Goal: Communication & Community: Answer question/provide support

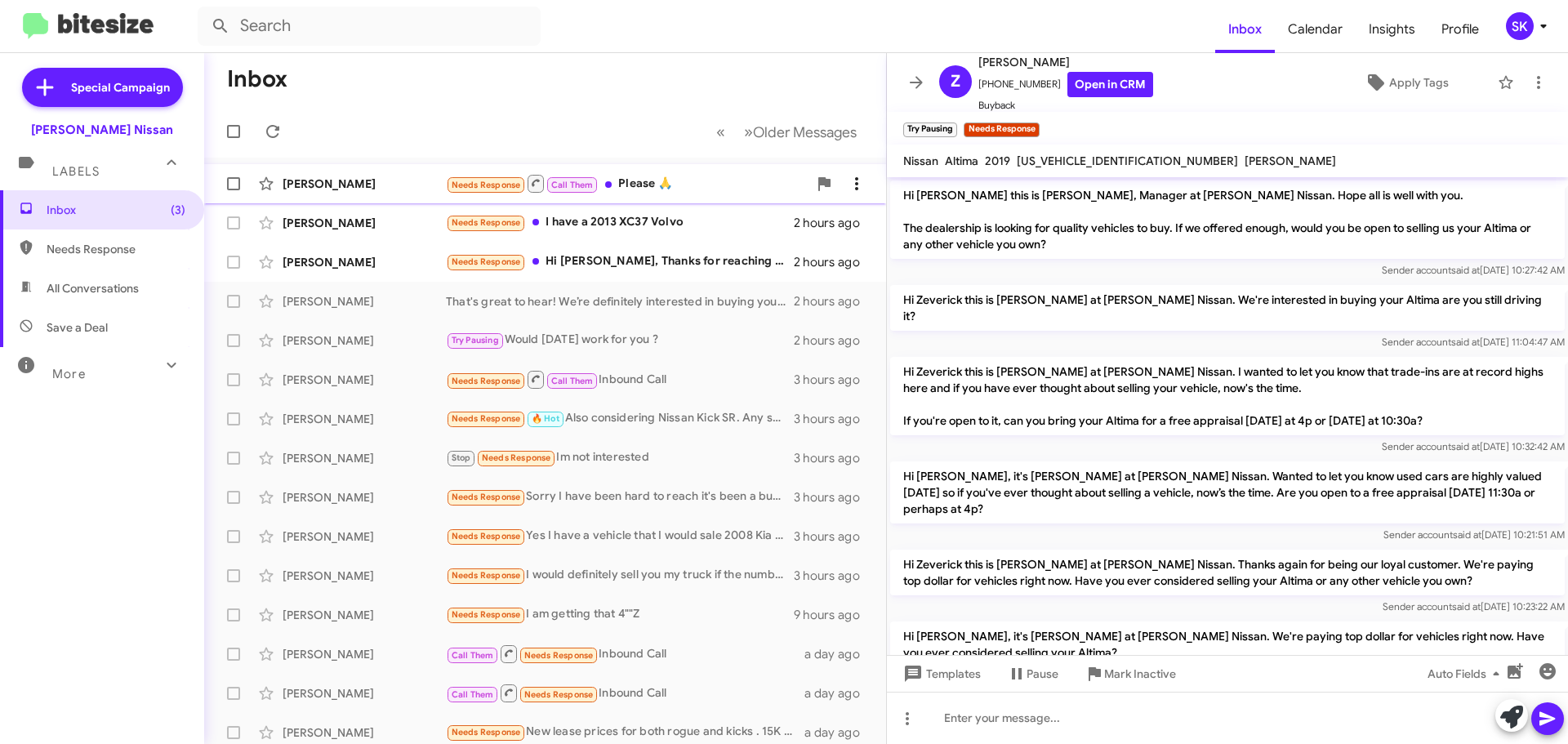
scroll to position [987, 0]
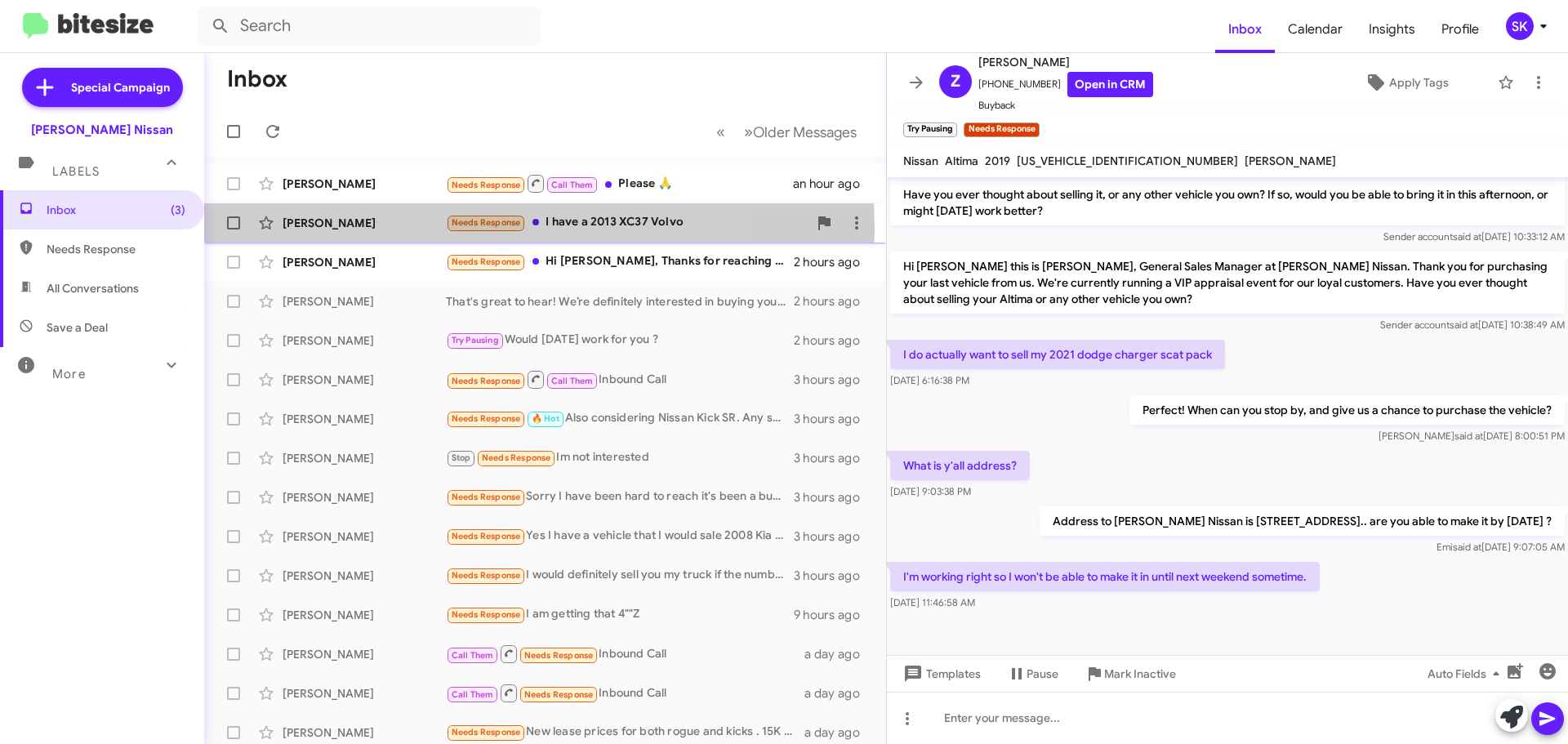
click at [396, 230] on div "[PERSON_NAME]" at bounding box center [364, 223] width 163 height 17
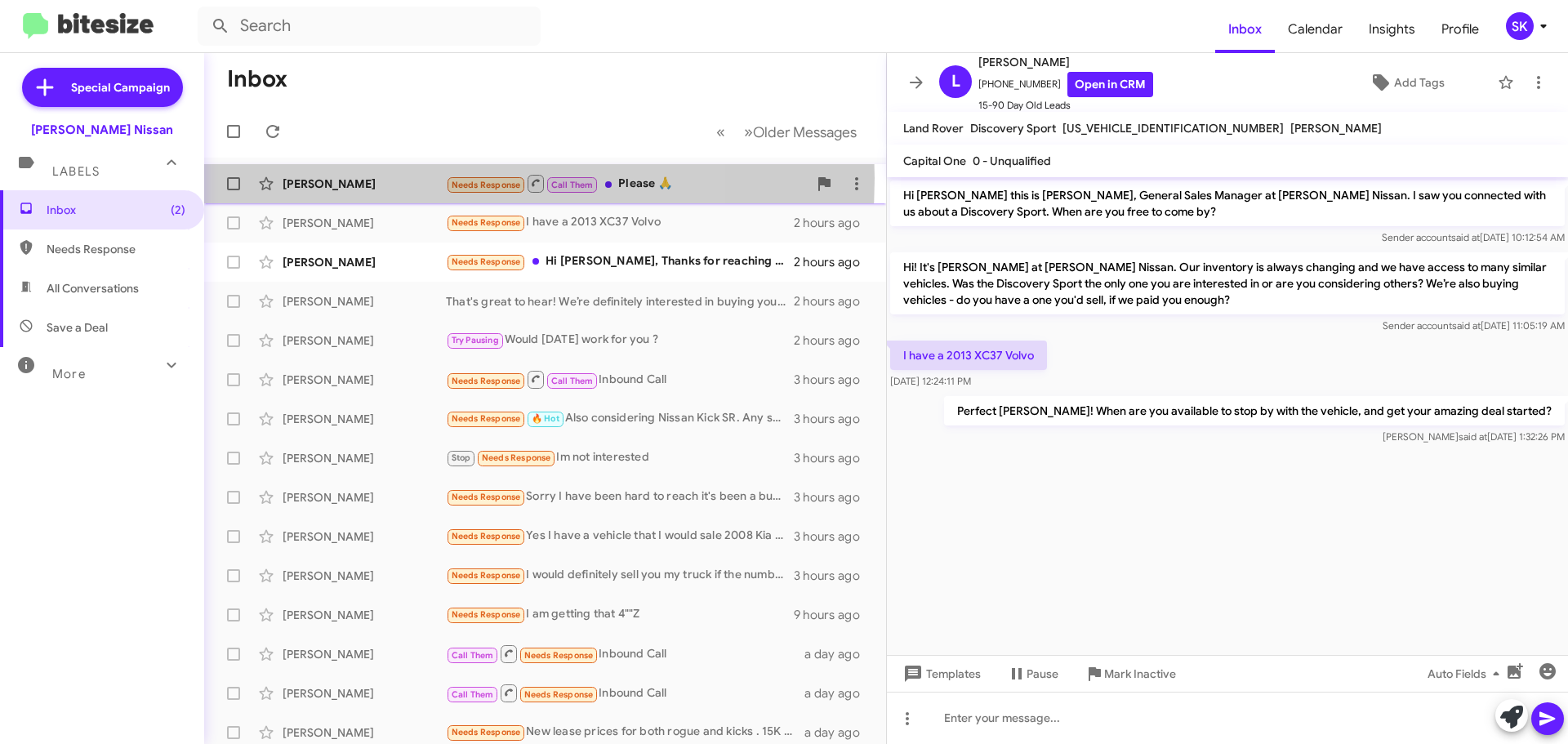
click at [385, 178] on div "[PERSON_NAME]" at bounding box center [364, 184] width 163 height 17
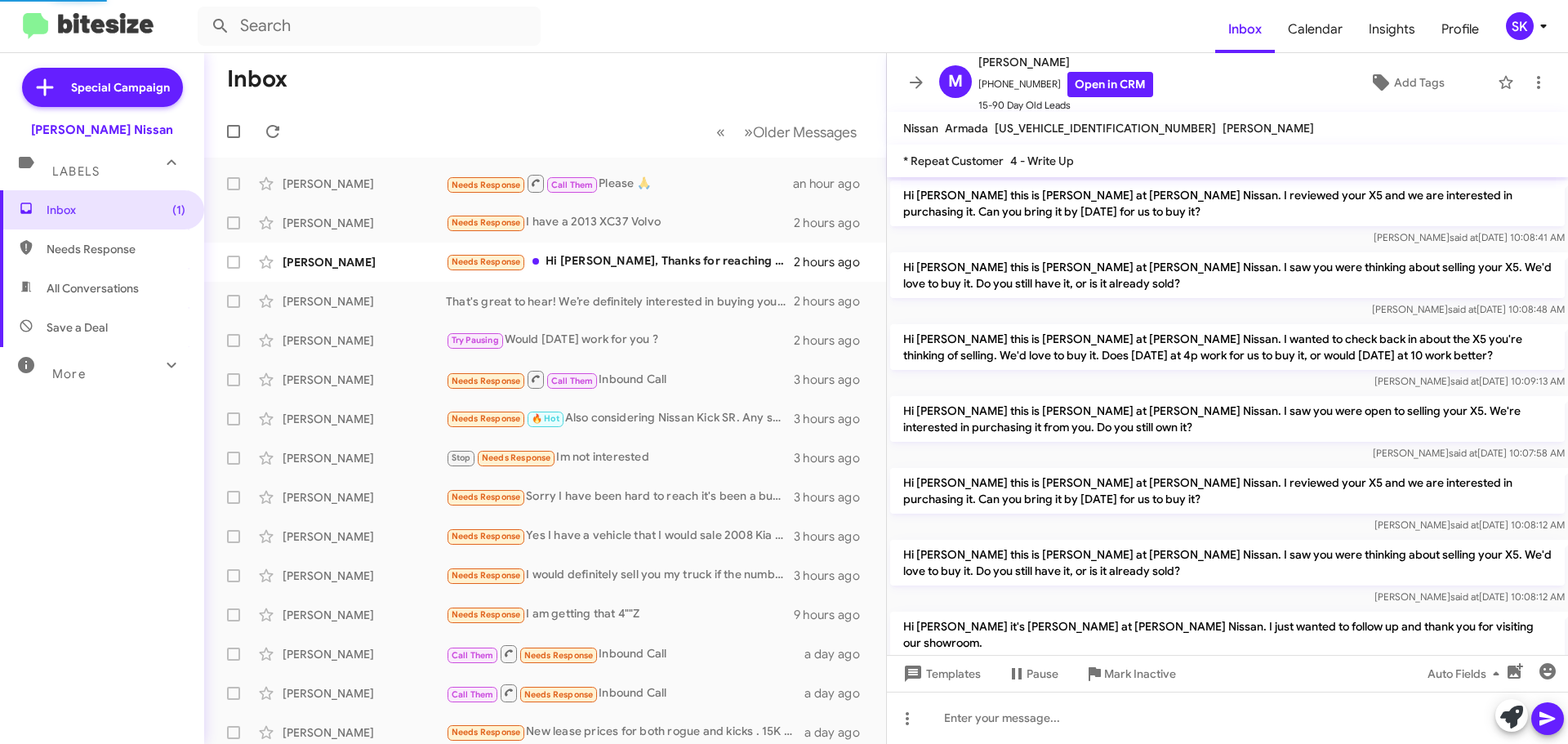
scroll to position [1238, 0]
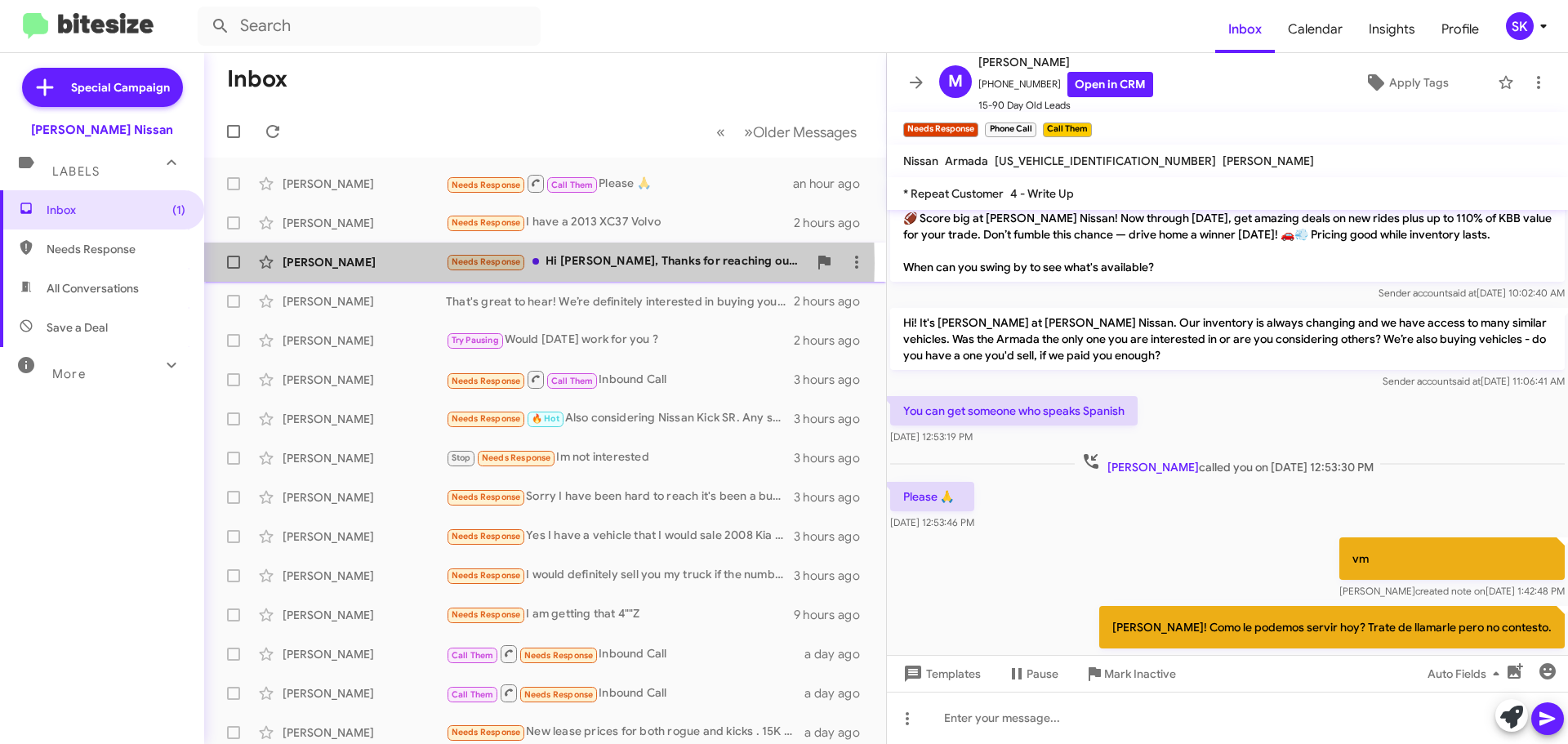
click at [377, 263] on div "[PERSON_NAME]" at bounding box center [364, 262] width 163 height 17
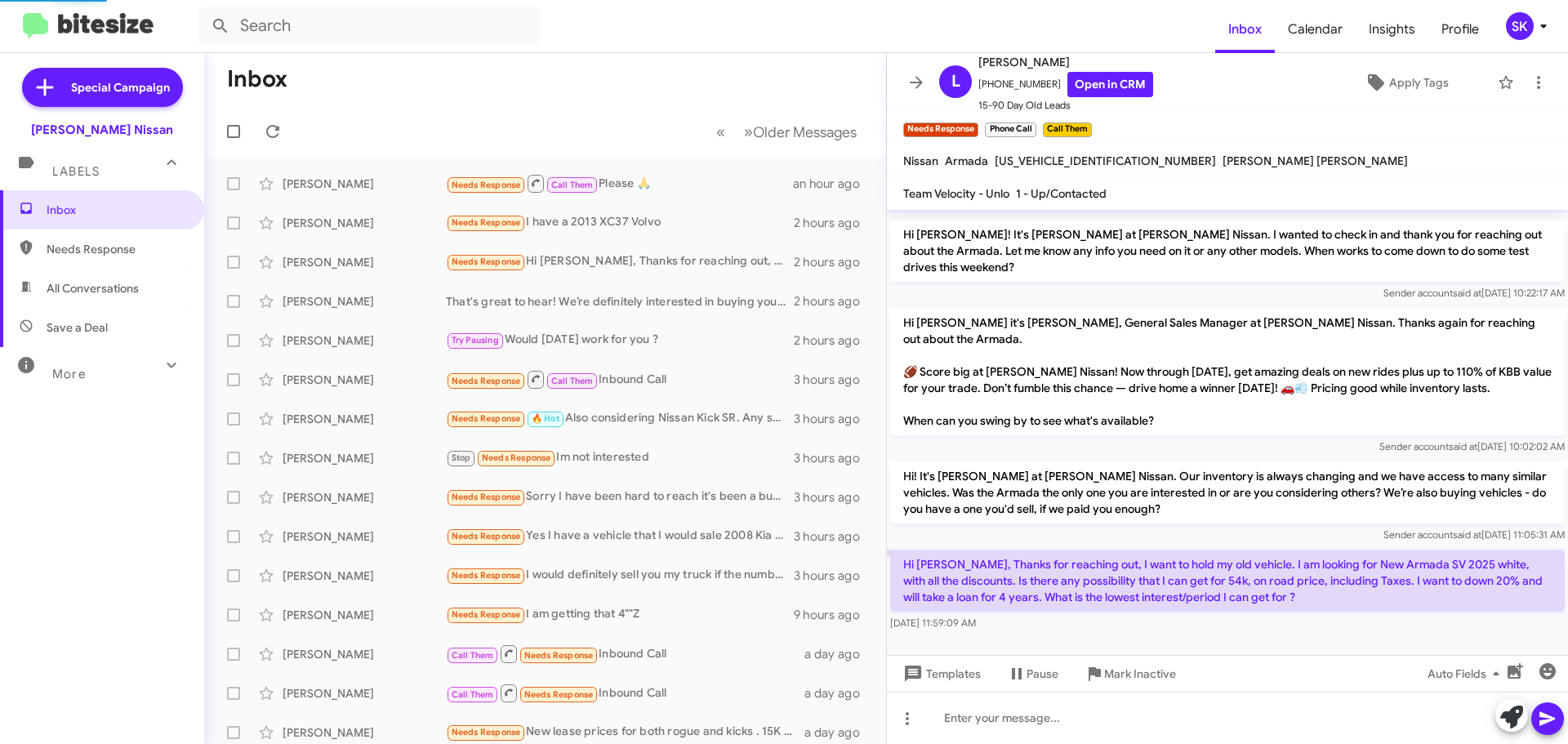
scroll to position [32, 0]
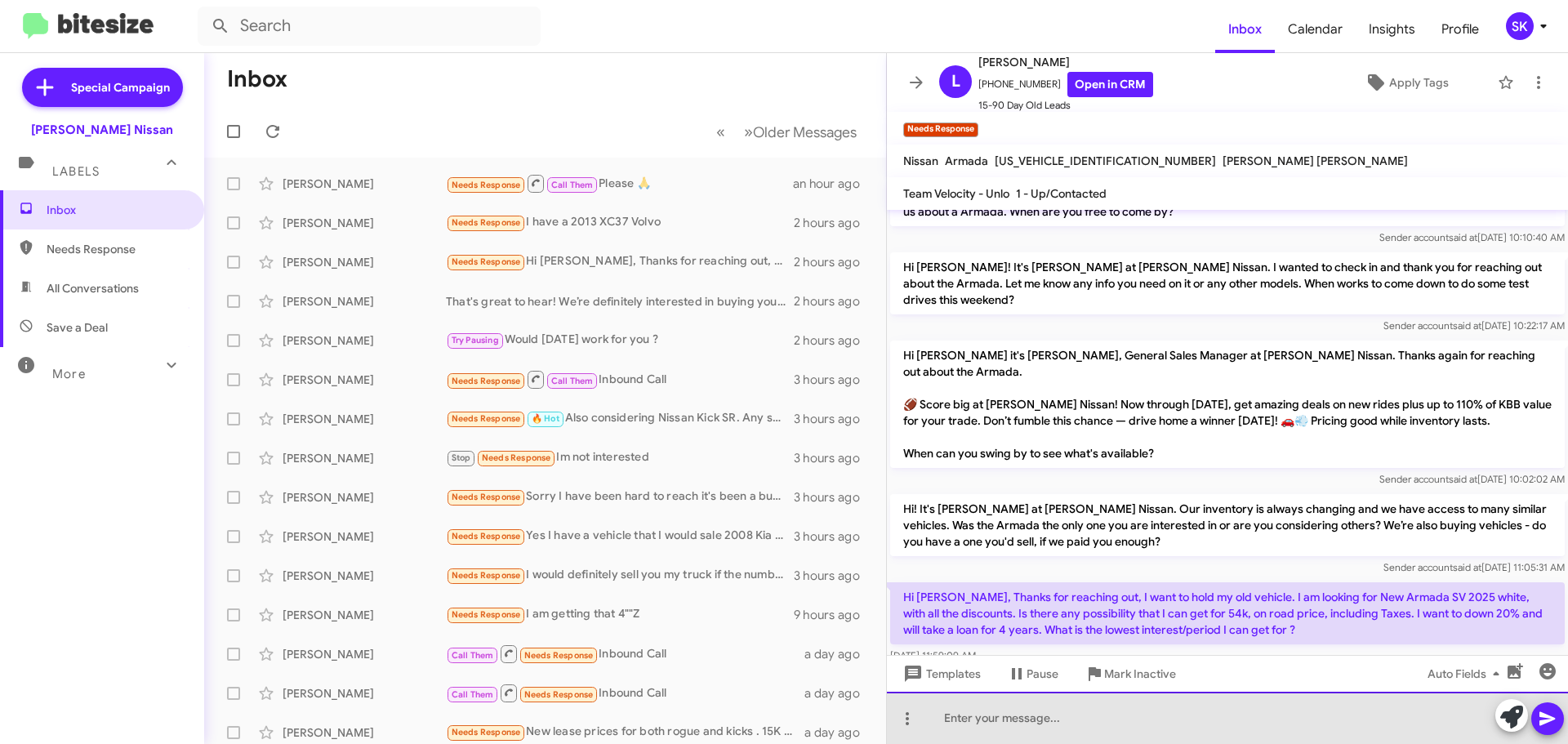
click at [1008, 731] on div at bounding box center [1227, 717] width 681 height 53
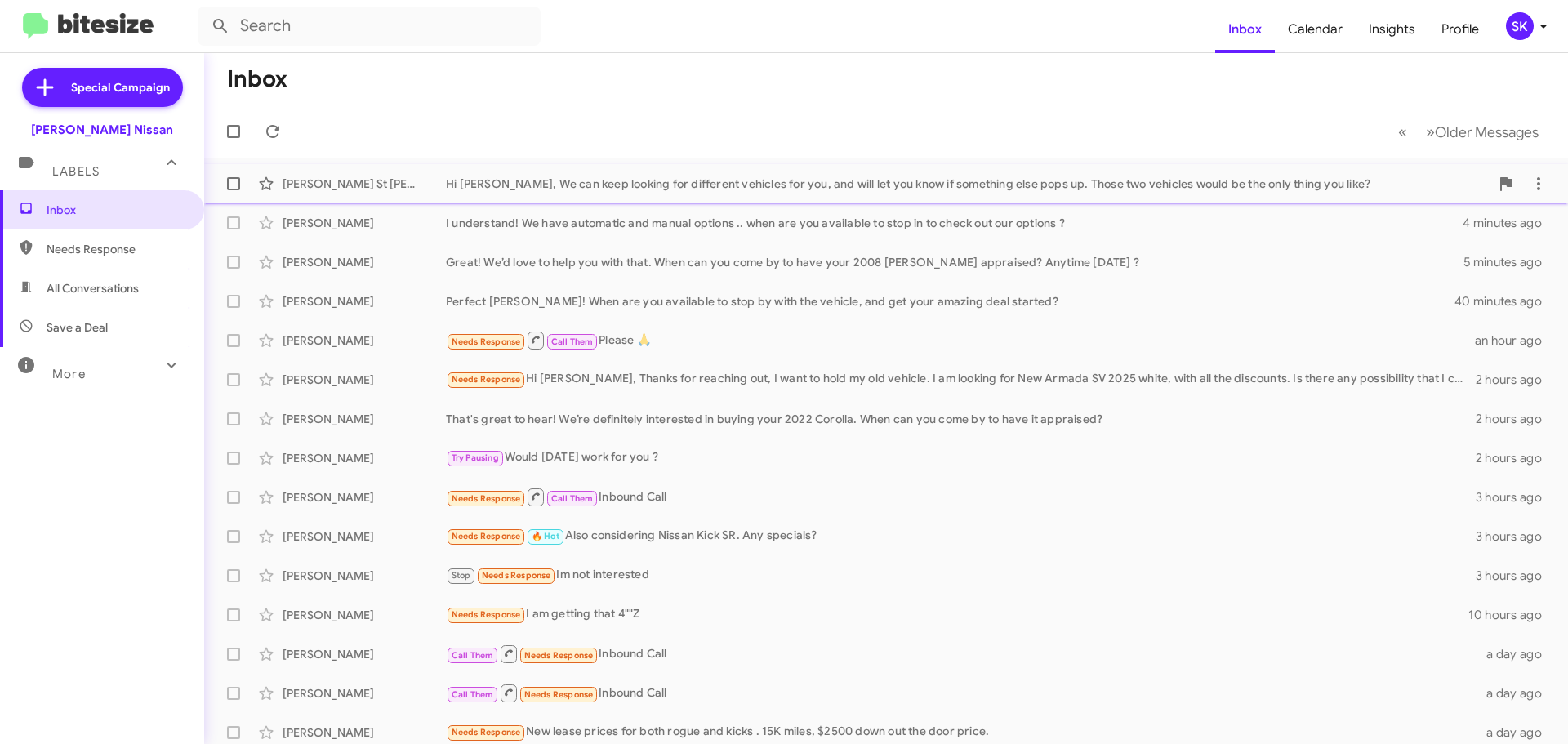
click at [571, 189] on div "Hi [PERSON_NAME], We can keep looking for different vehicles for you, and will …" at bounding box center [968, 184] width 1043 height 17
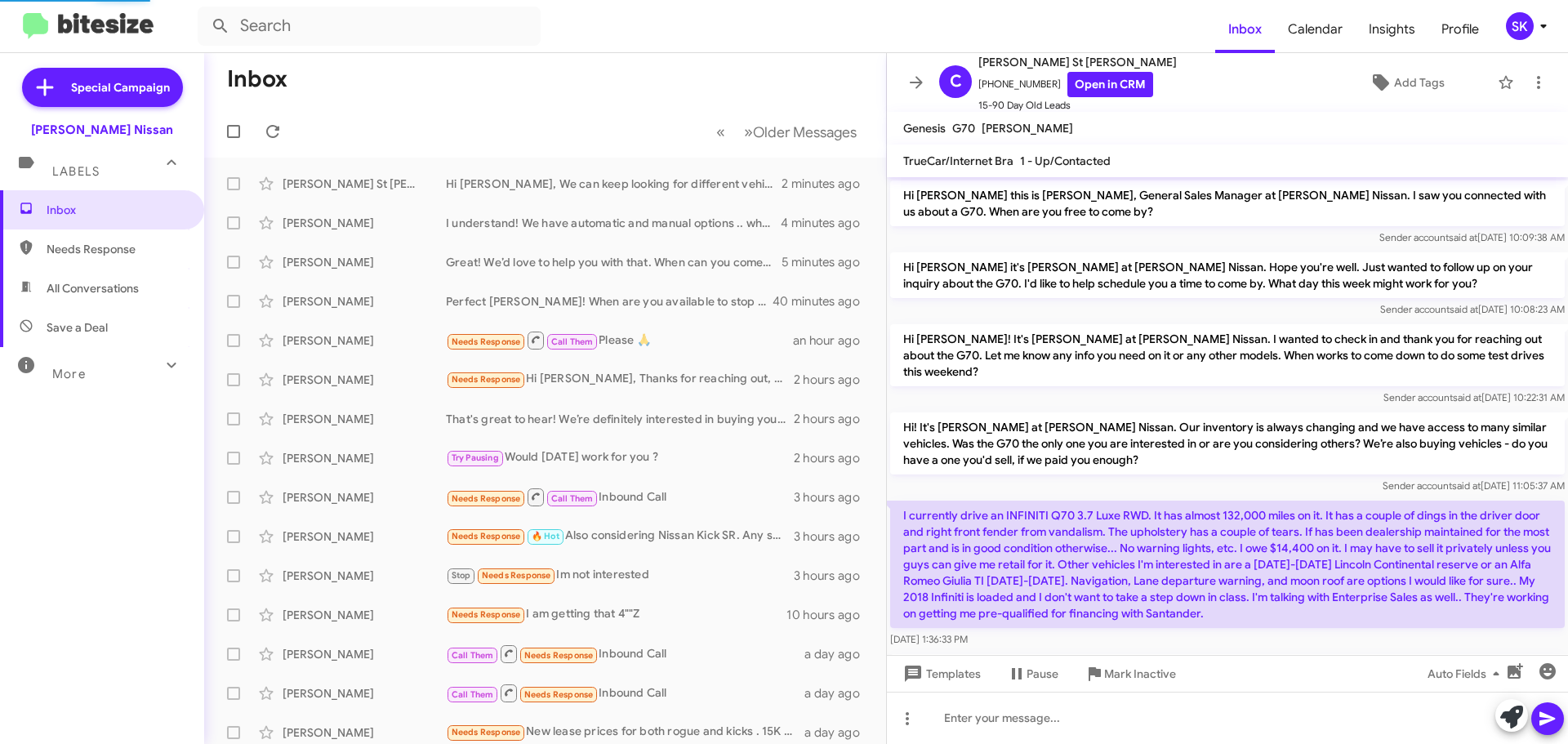
scroll to position [76, 0]
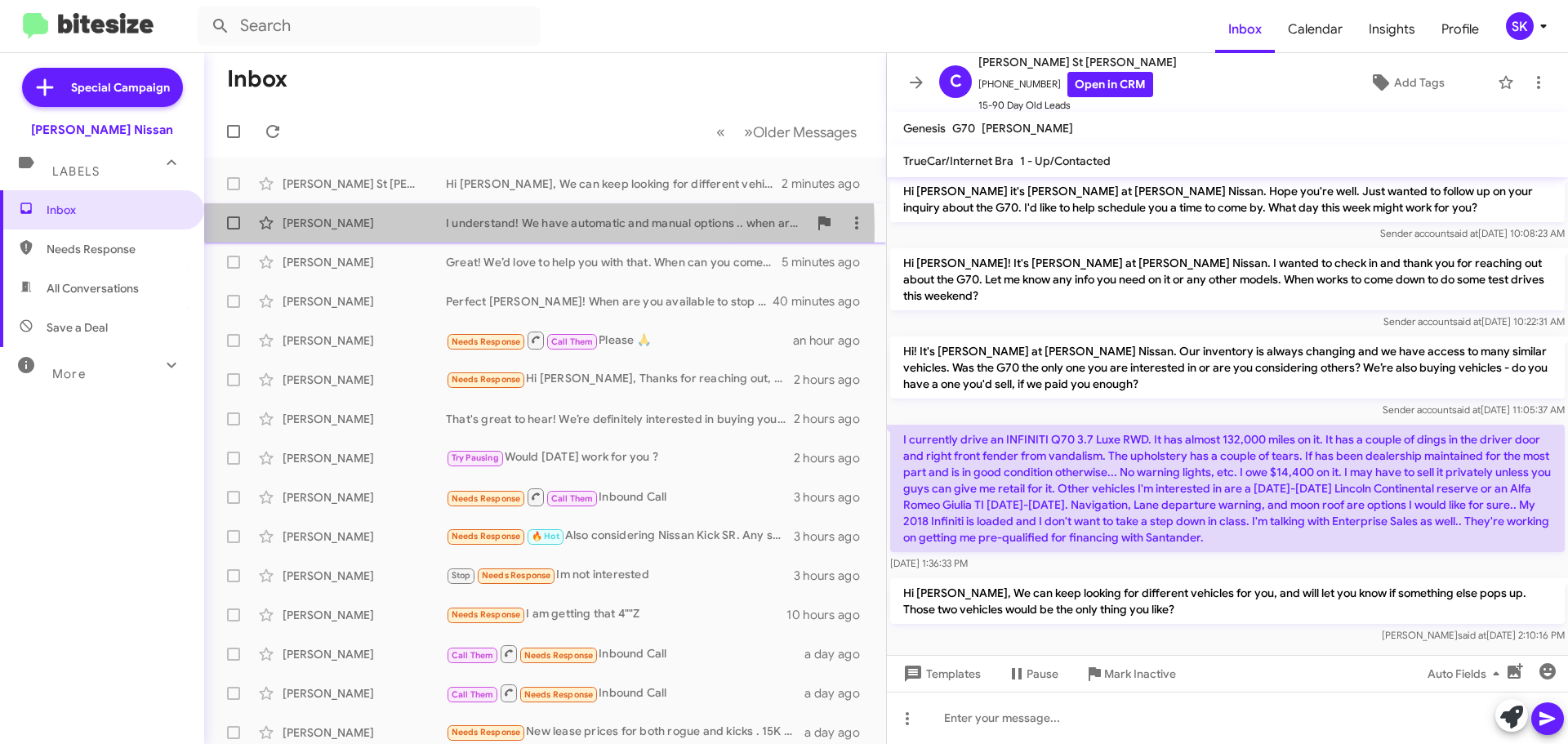
click at [493, 229] on div "I understand! We have automatic and manual options .. when are you available to…" at bounding box center [627, 223] width 362 height 17
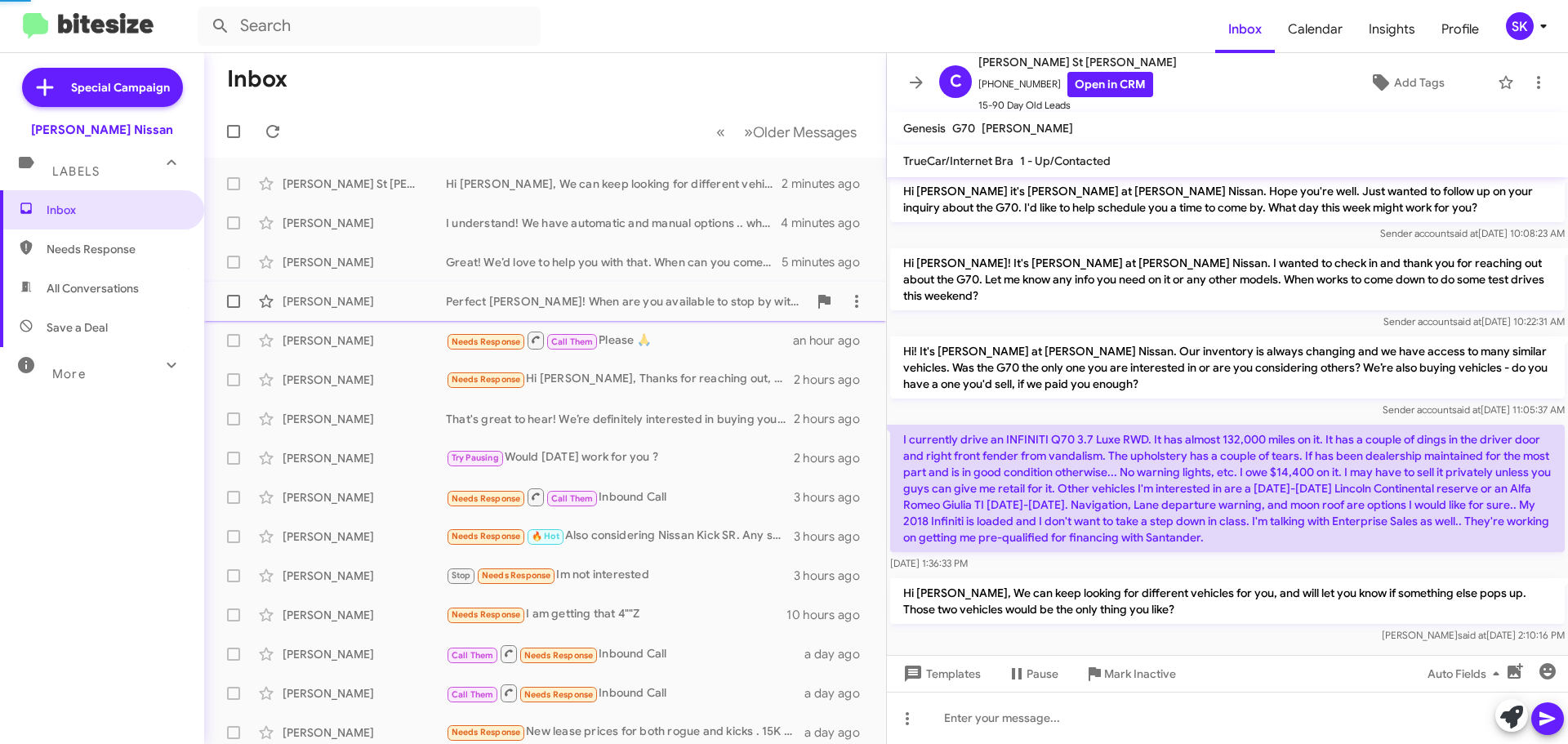
scroll to position [21, 0]
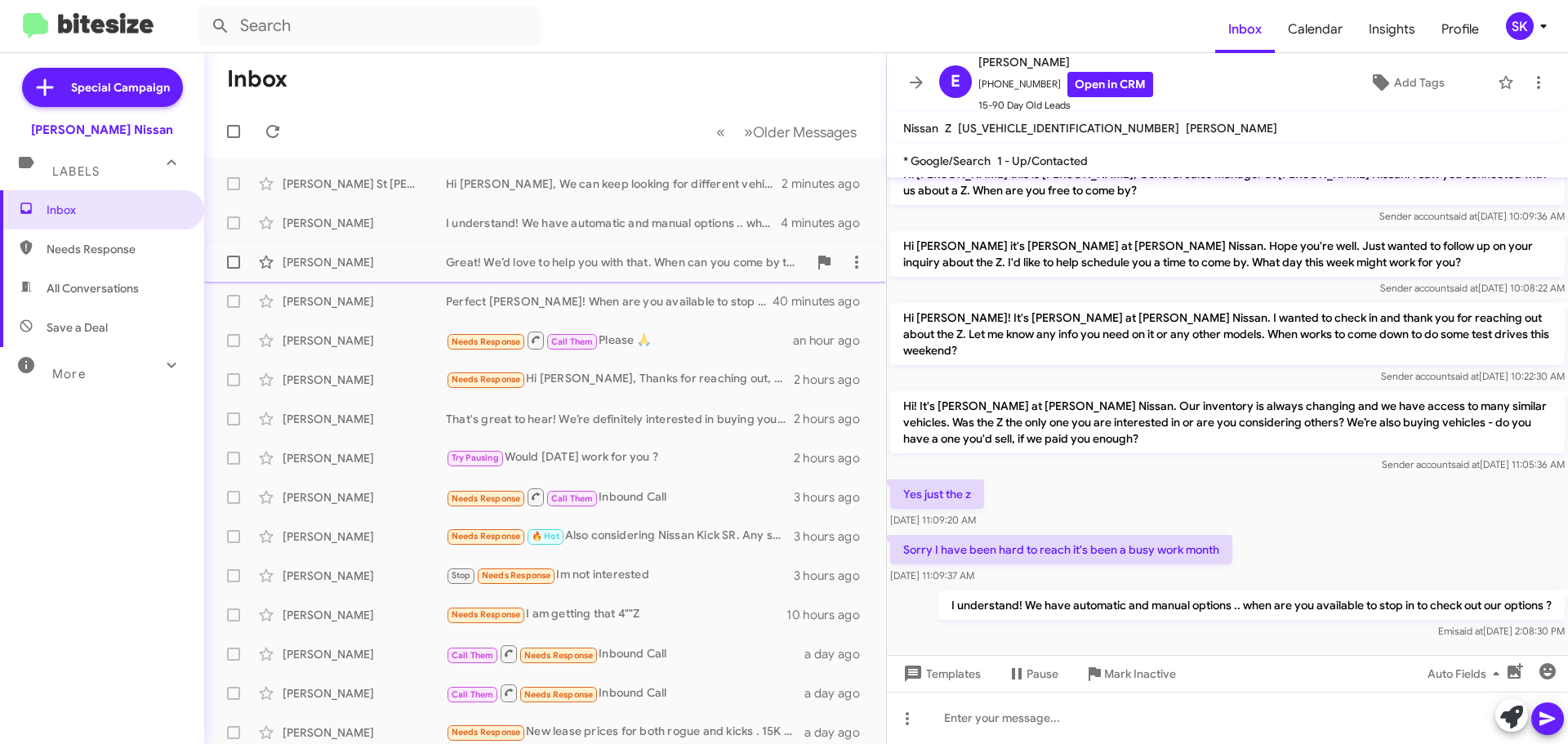
click at [490, 259] on div "Great! We’d love to help you with that. When can you come by to have your 2008 …" at bounding box center [627, 262] width 362 height 17
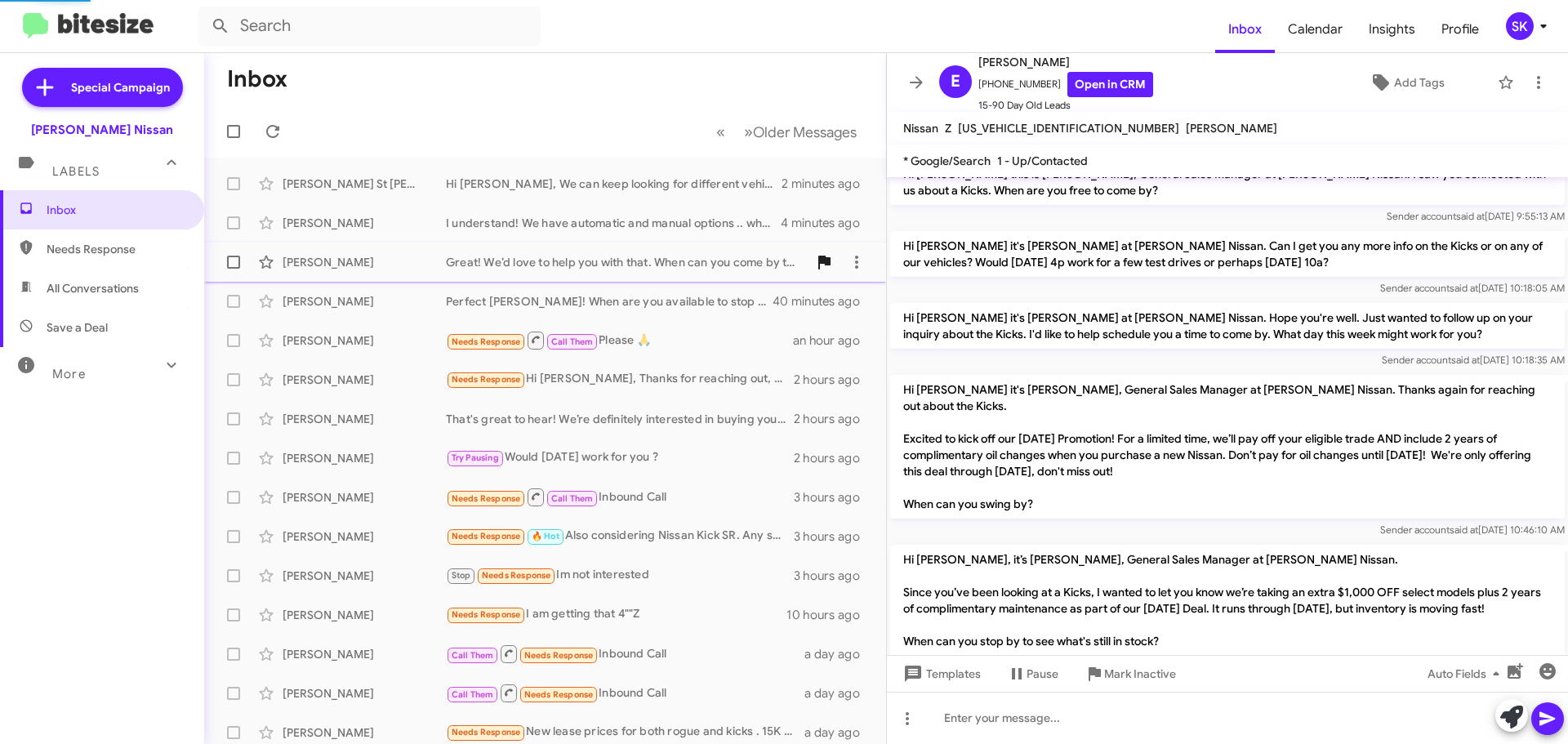
scroll to position [678, 0]
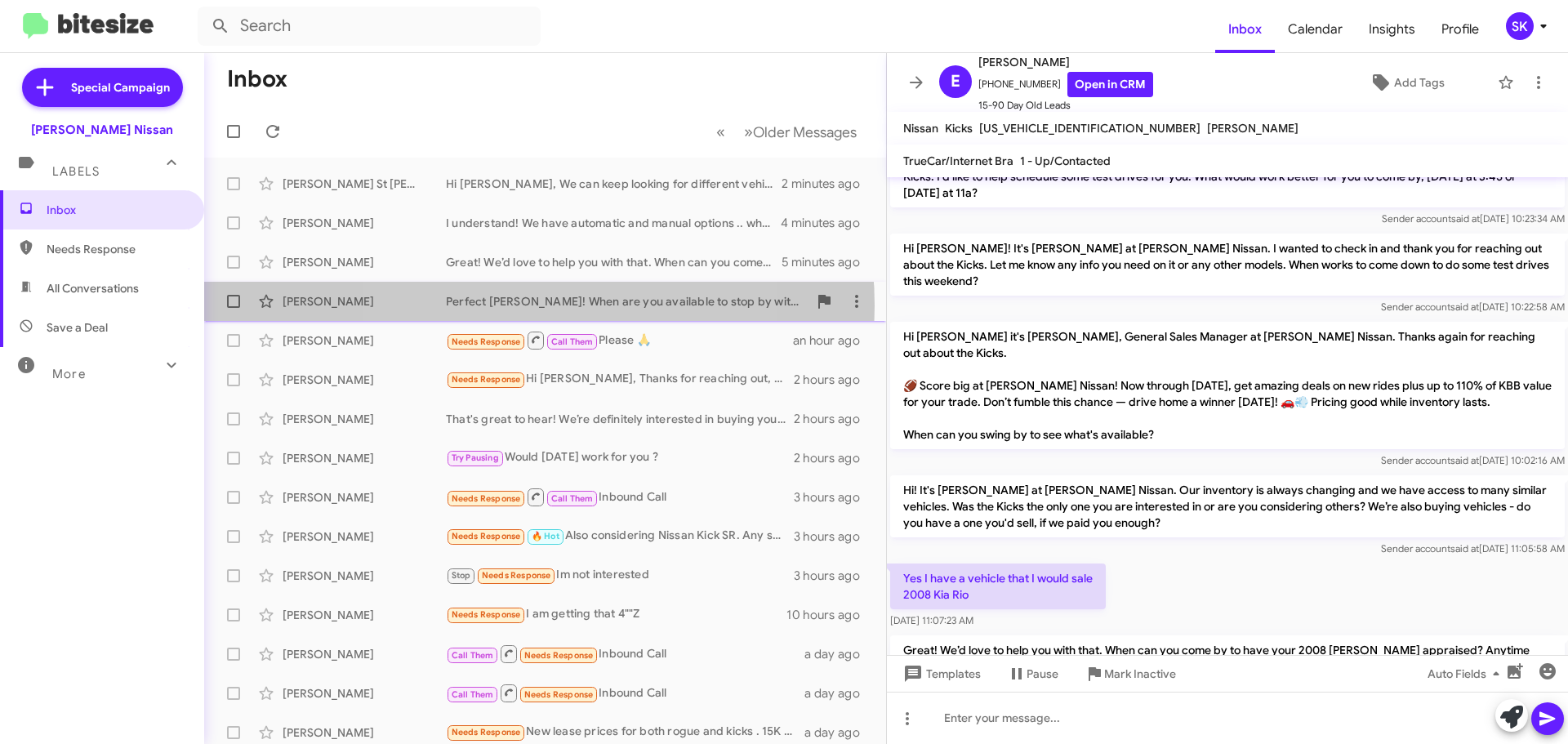
click at [516, 306] on div "Perfect [PERSON_NAME]! When are you available to stop by with the vehicle, and …" at bounding box center [627, 301] width 362 height 17
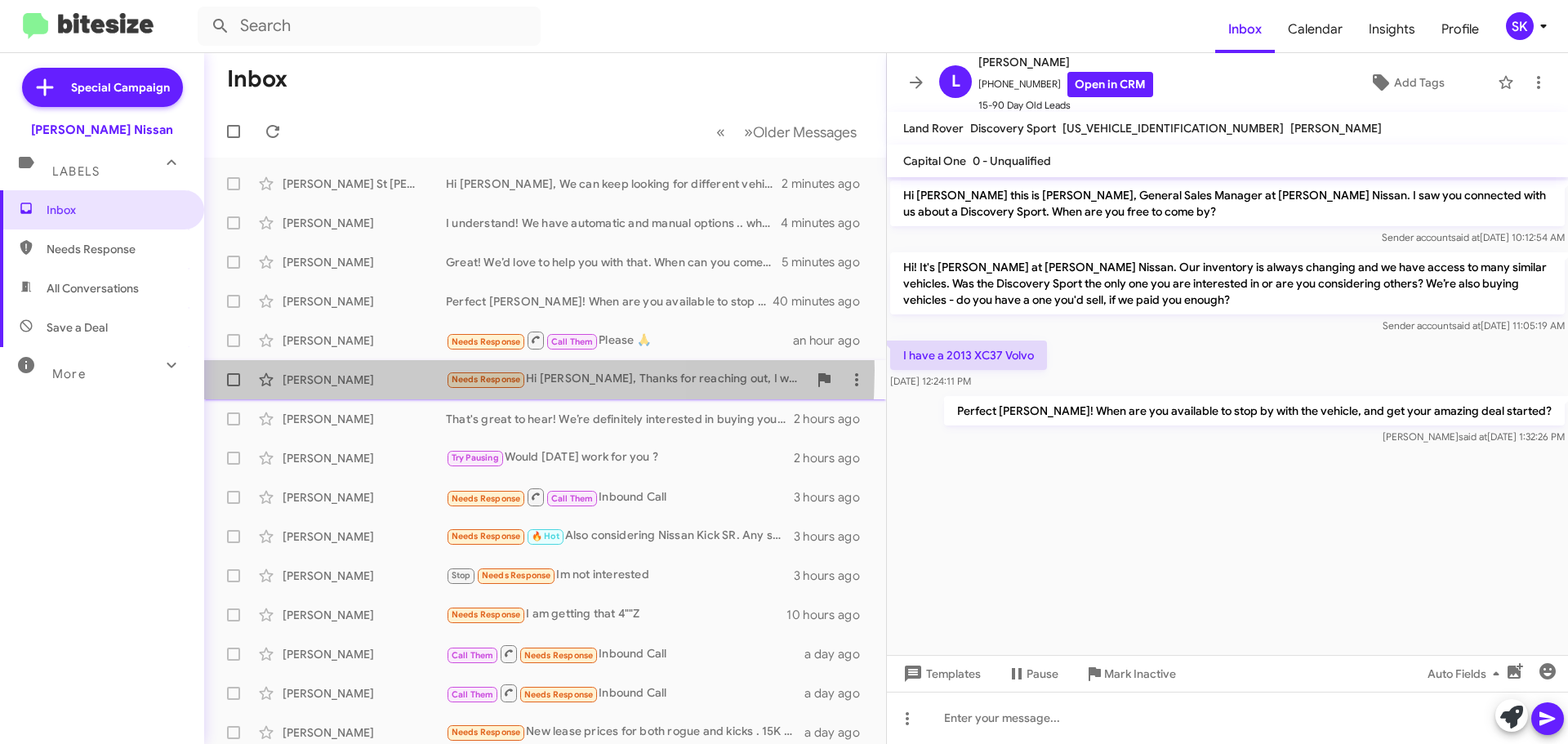
click at [365, 370] on div "[PERSON_NAME] Needs Response Hi [PERSON_NAME], Thanks for reaching out, I want …" at bounding box center [545, 379] width 656 height 32
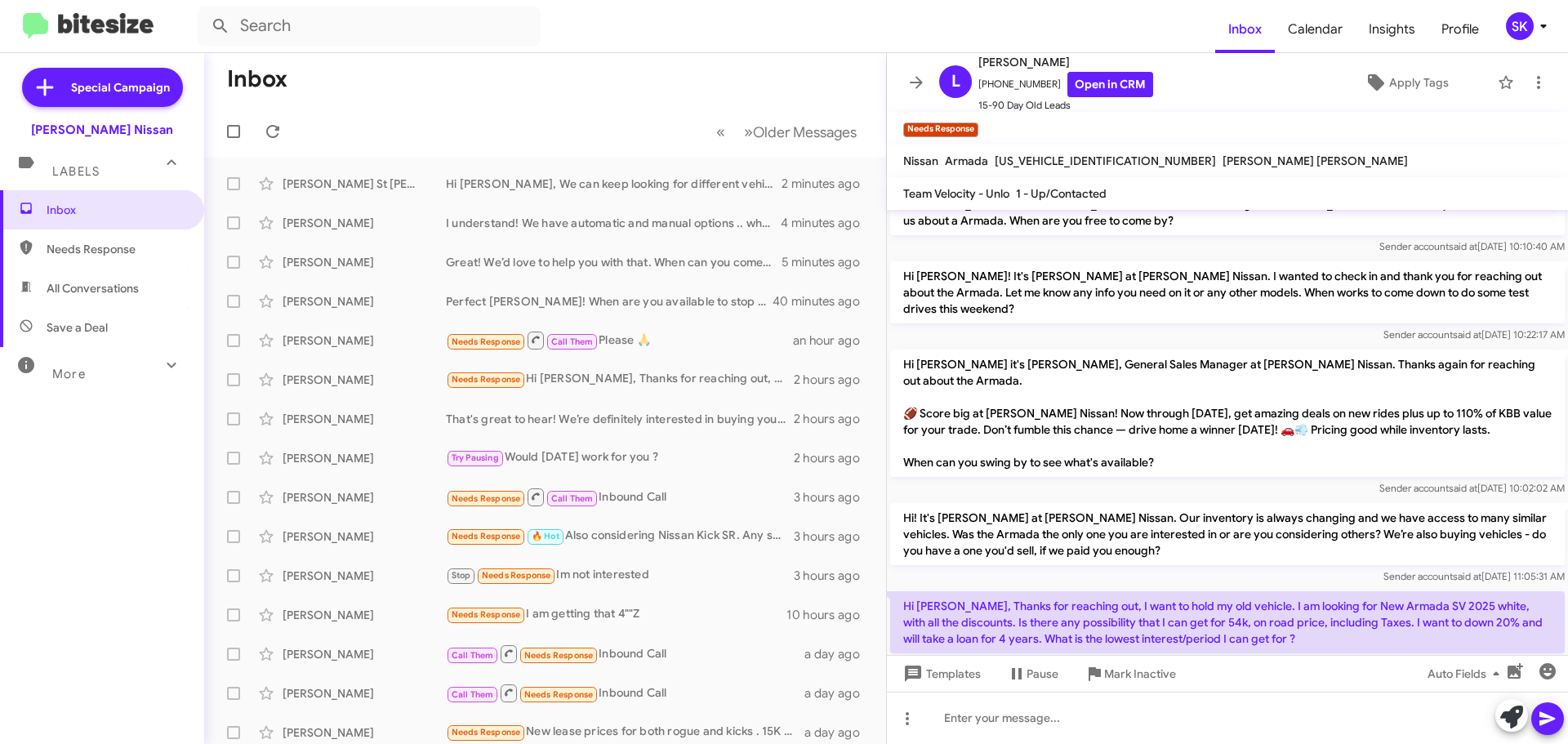
scroll to position [32, 0]
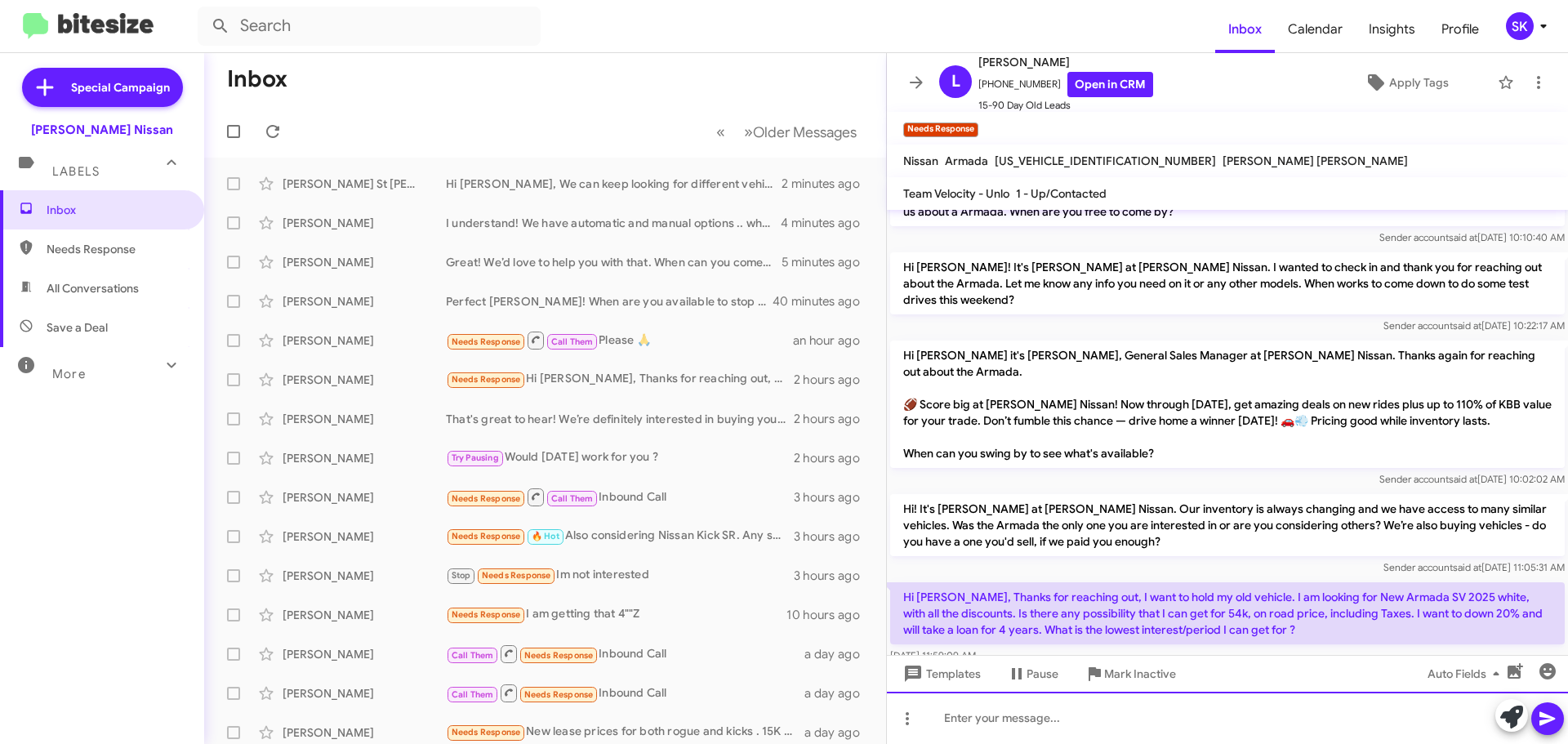
click at [979, 729] on div at bounding box center [1227, 717] width 681 height 53
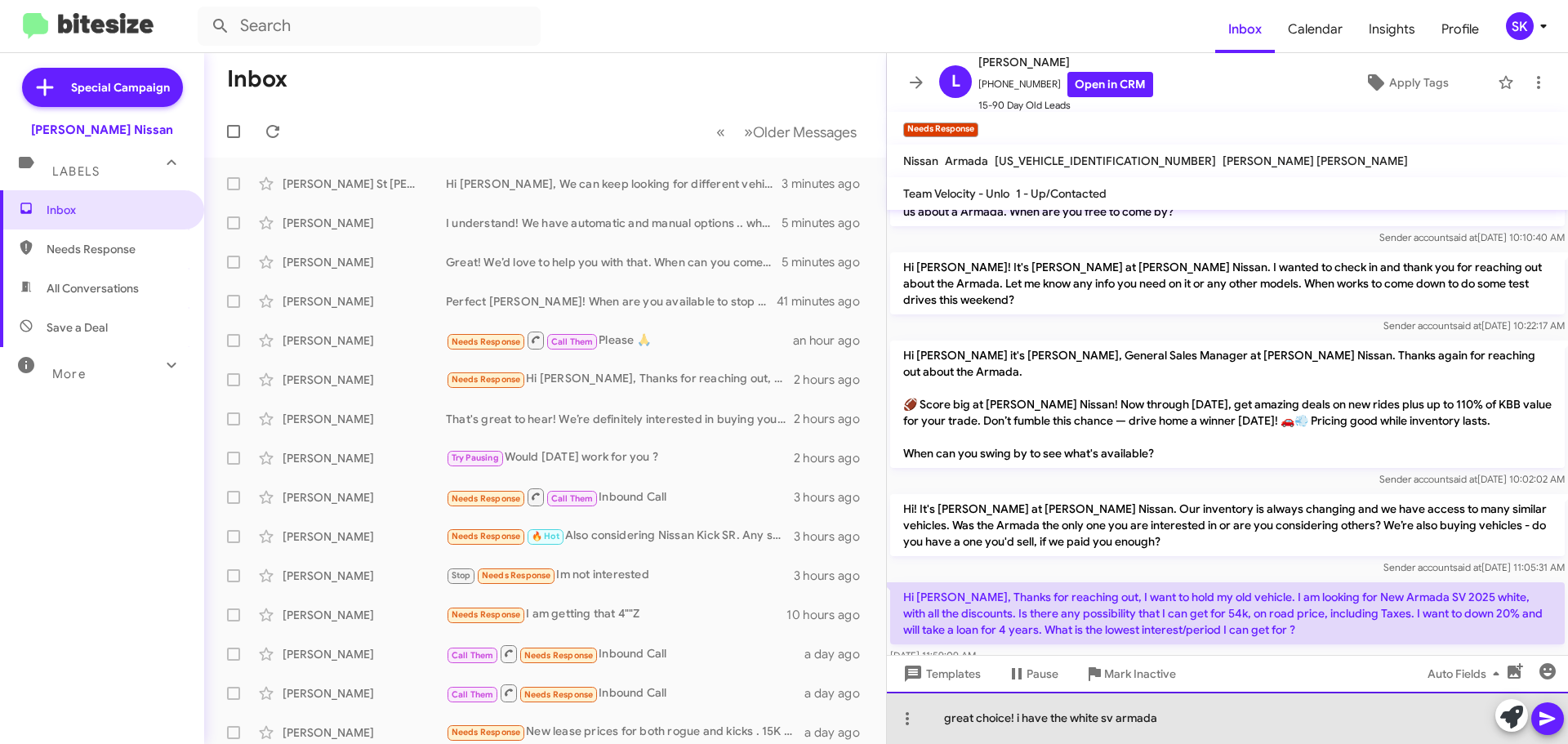
click at [1019, 714] on div "great choice! i have the white sv armada" at bounding box center [1227, 717] width 681 height 53
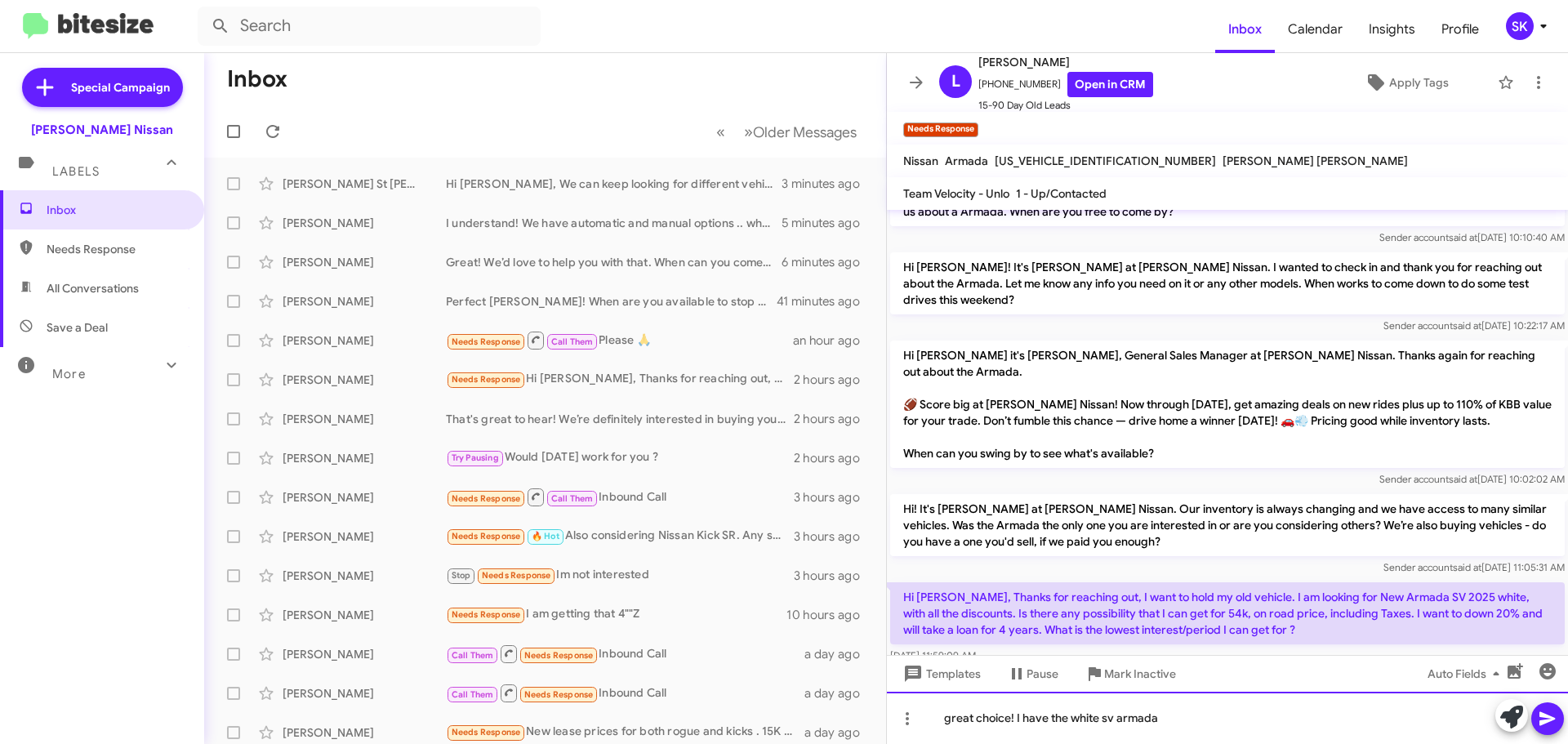
drag, startPoint x: 1165, startPoint y: 719, endPoint x: 1189, endPoint y: 712, distance: 25.0
click at [1167, 718] on div "great choice! I have the white sv armada" at bounding box center [1227, 717] width 681 height 53
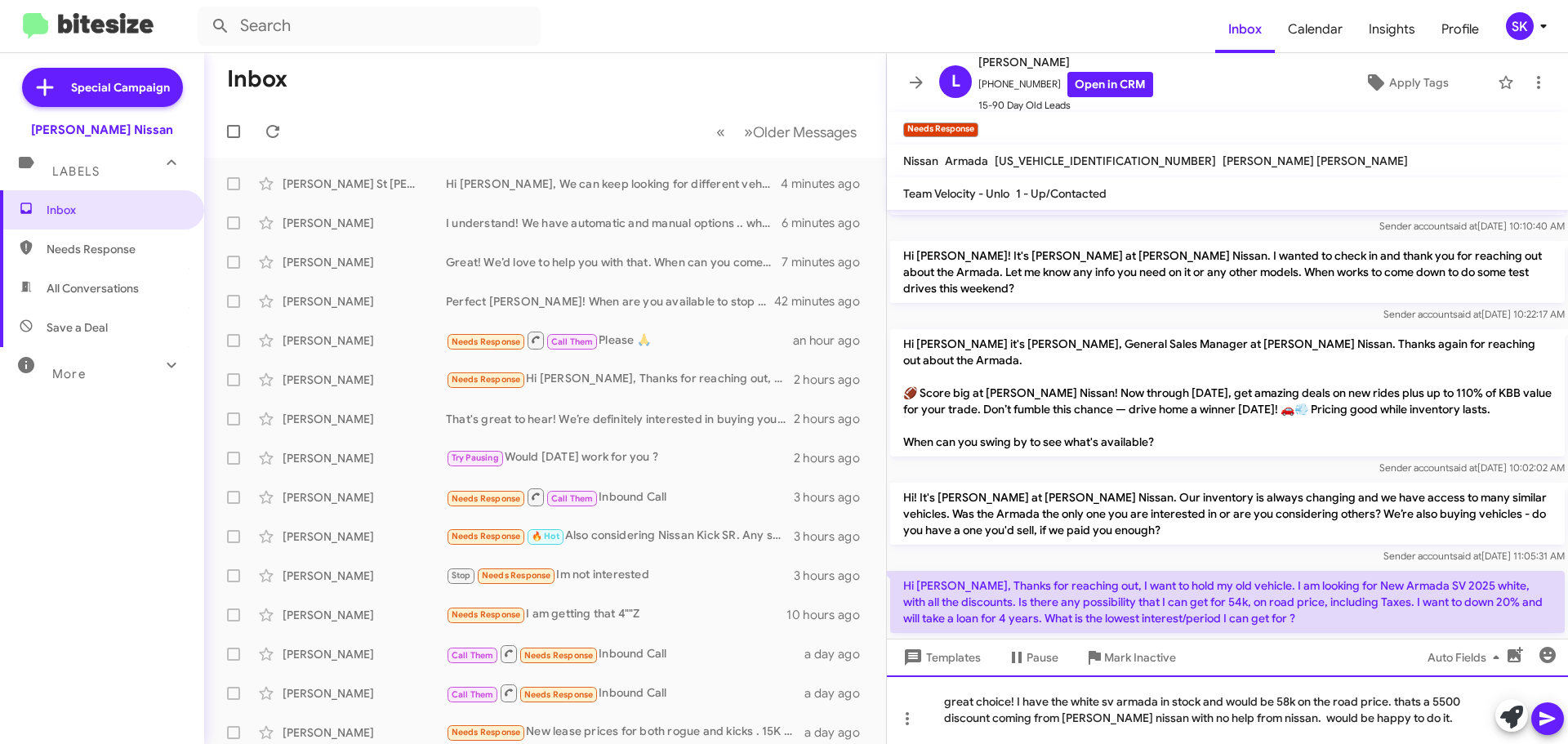
scroll to position [49, 0]
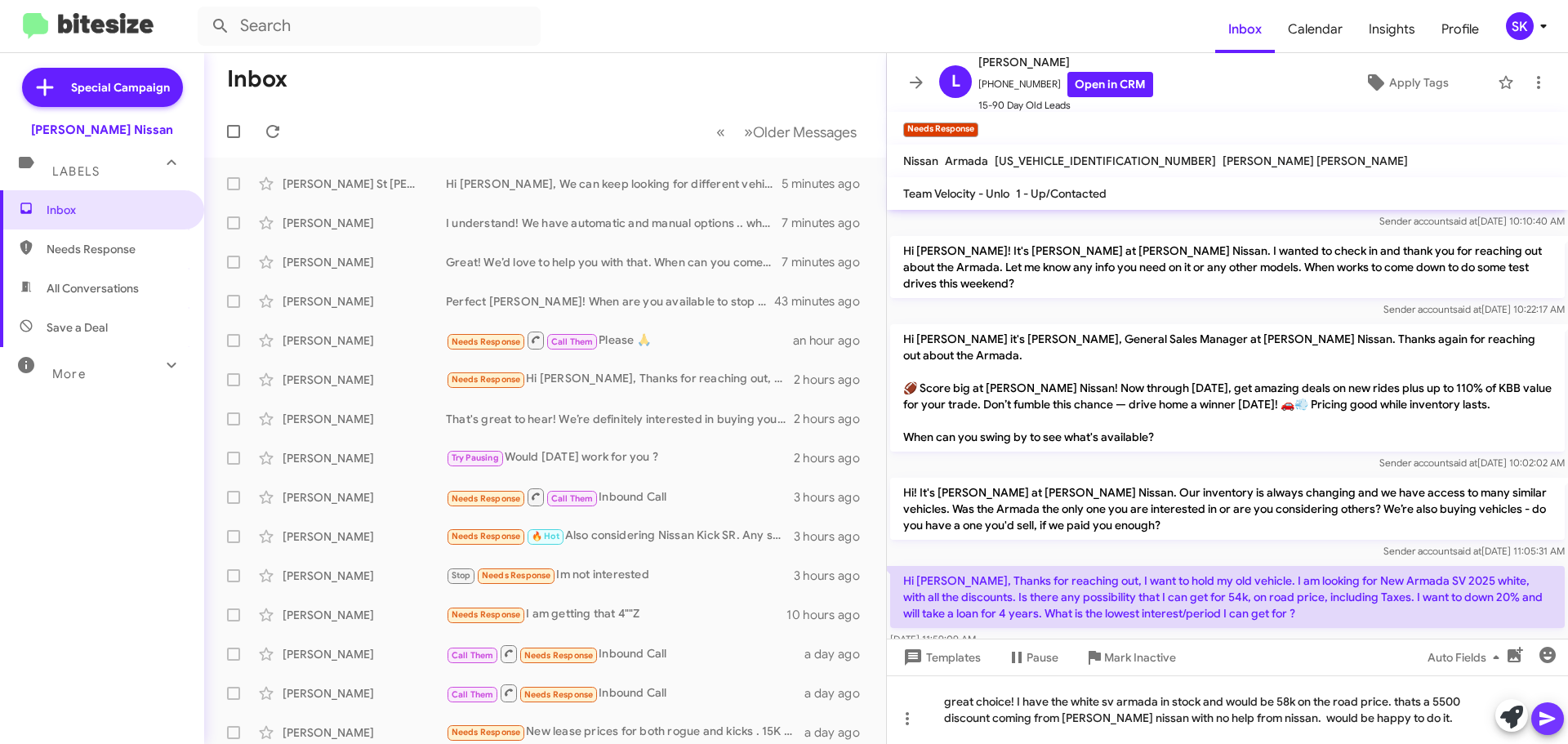
click at [1547, 716] on icon at bounding box center [1547, 718] width 16 height 14
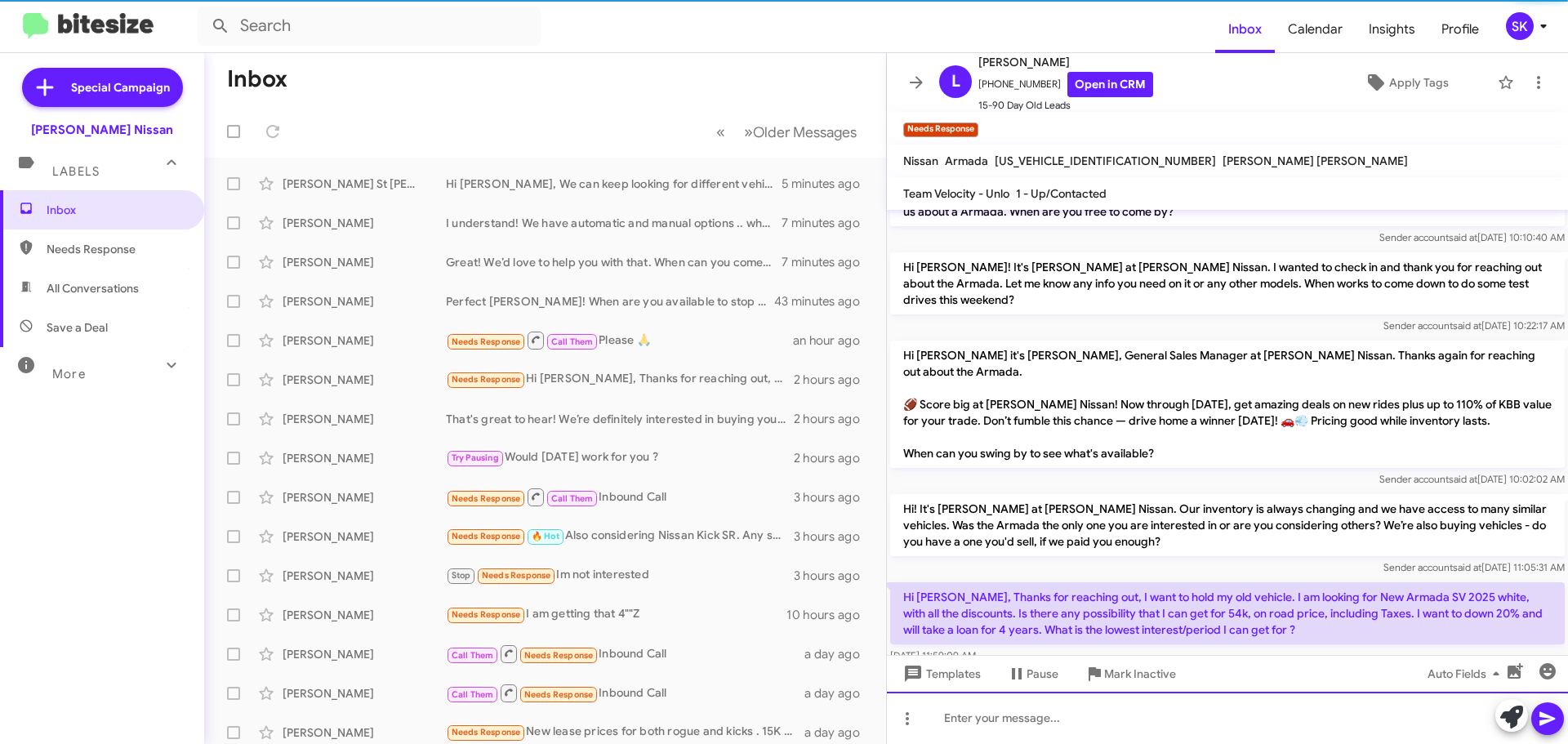
scroll to position [109, 0]
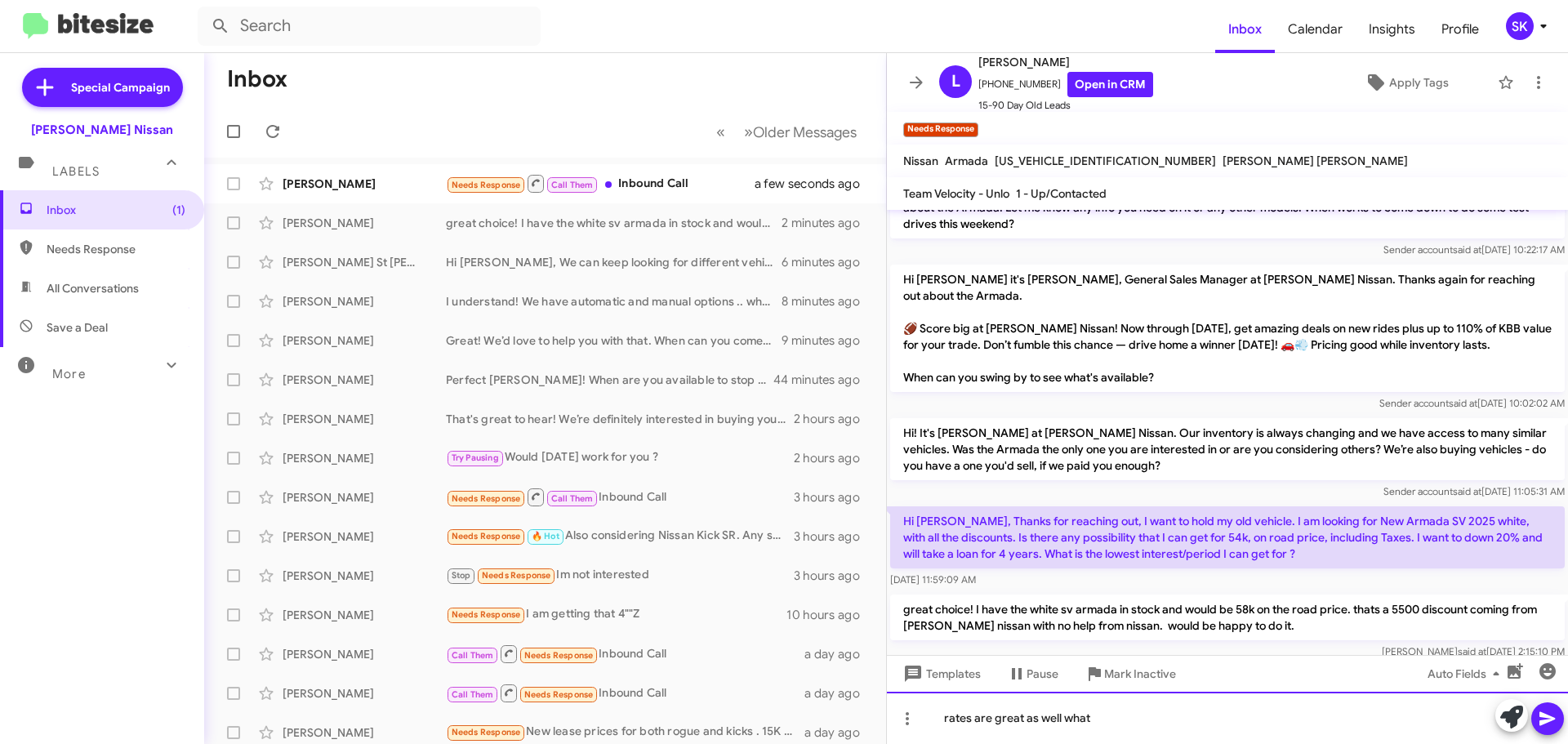
click at [1108, 716] on div "rates are great as well what" at bounding box center [1227, 717] width 681 height 53
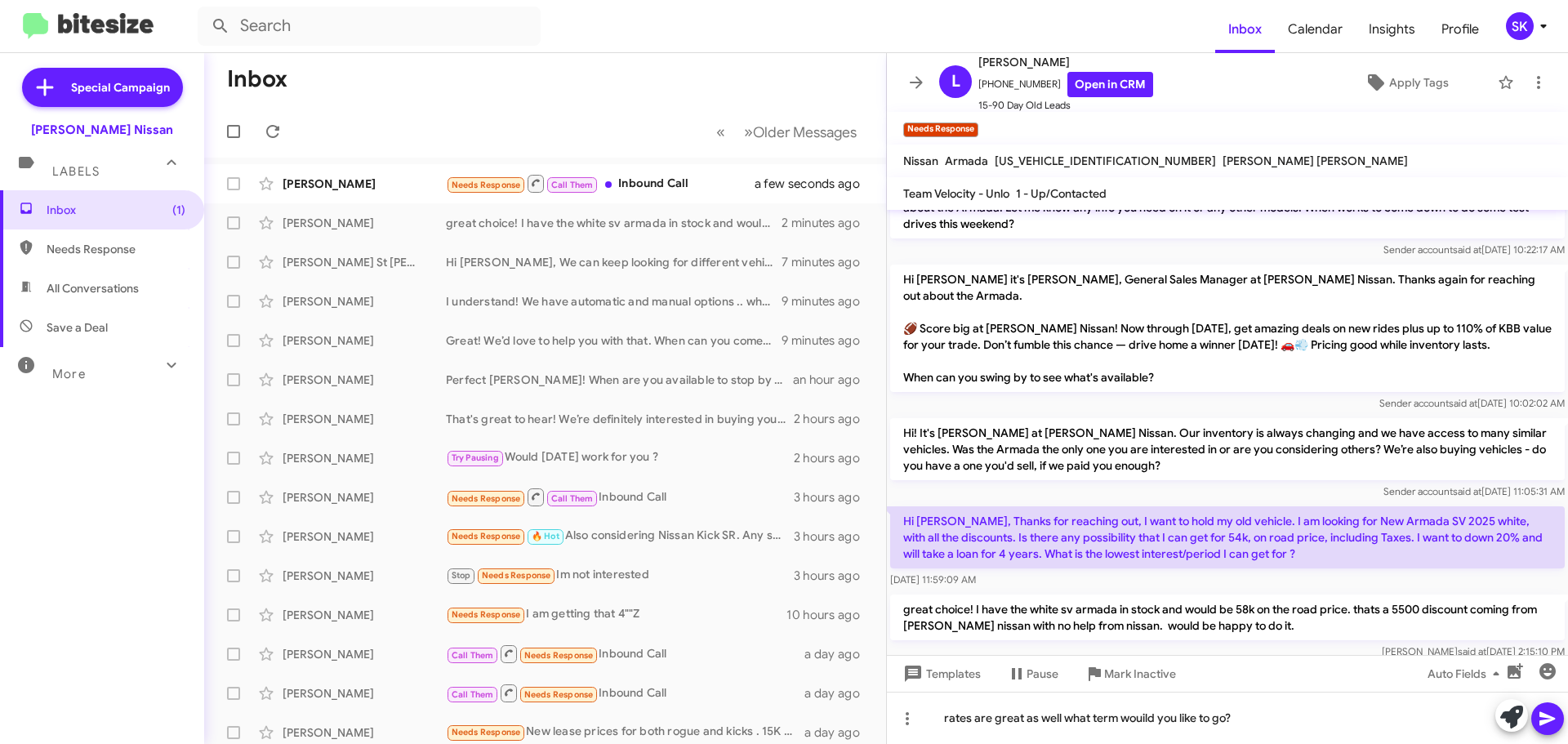
click at [1540, 724] on icon at bounding box center [1547, 718] width 16 height 14
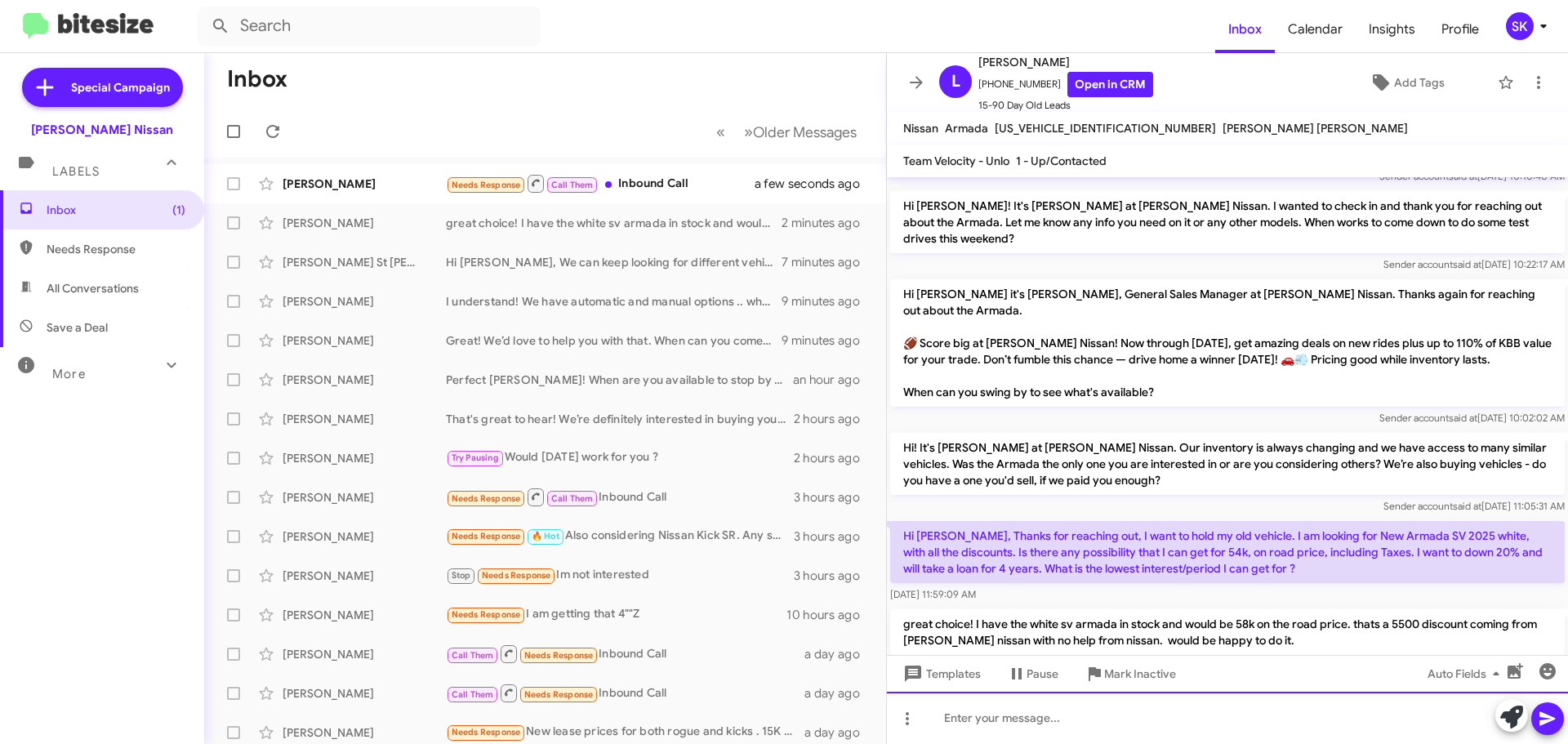
scroll to position [136, 0]
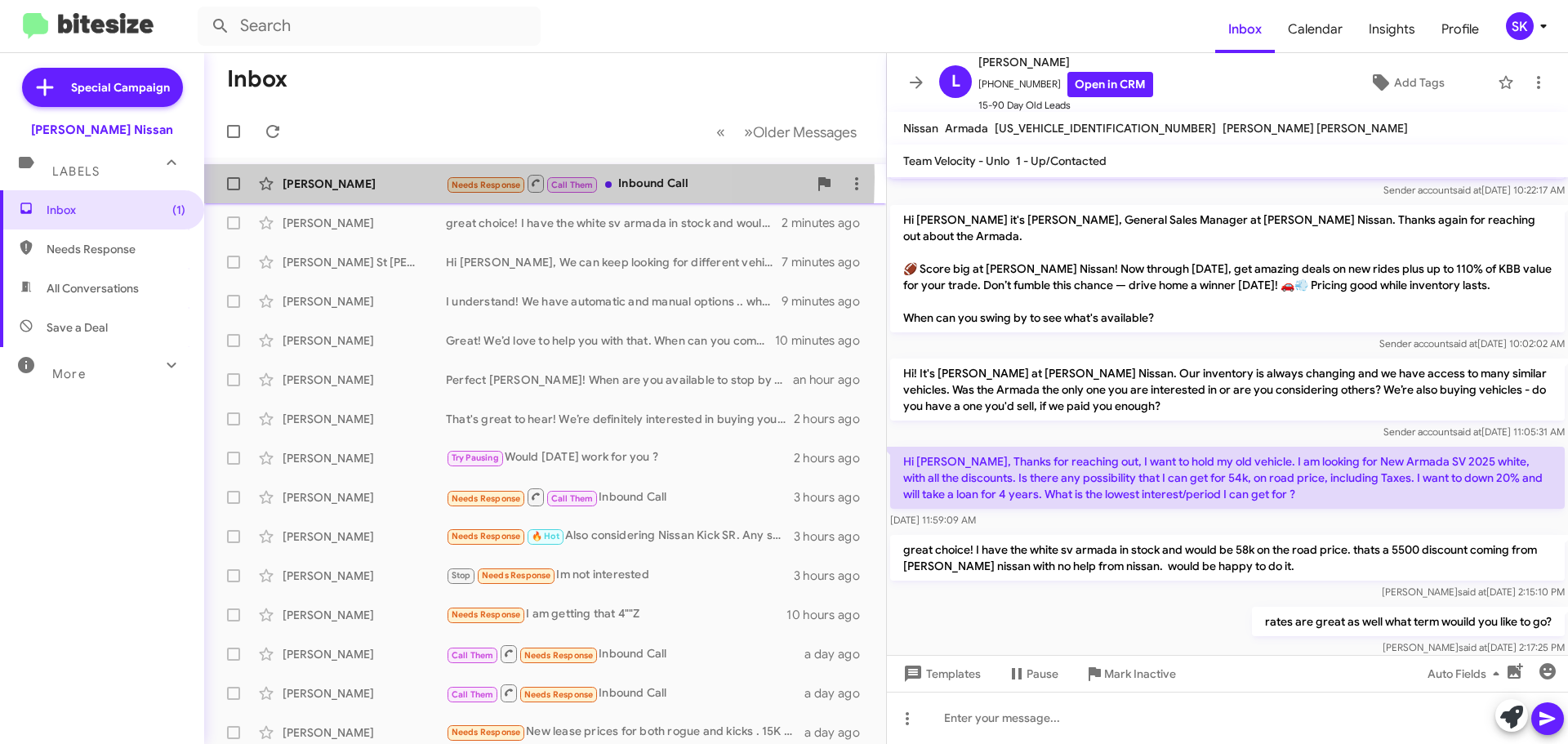
click at [388, 177] on div "[PERSON_NAME]" at bounding box center [364, 184] width 163 height 17
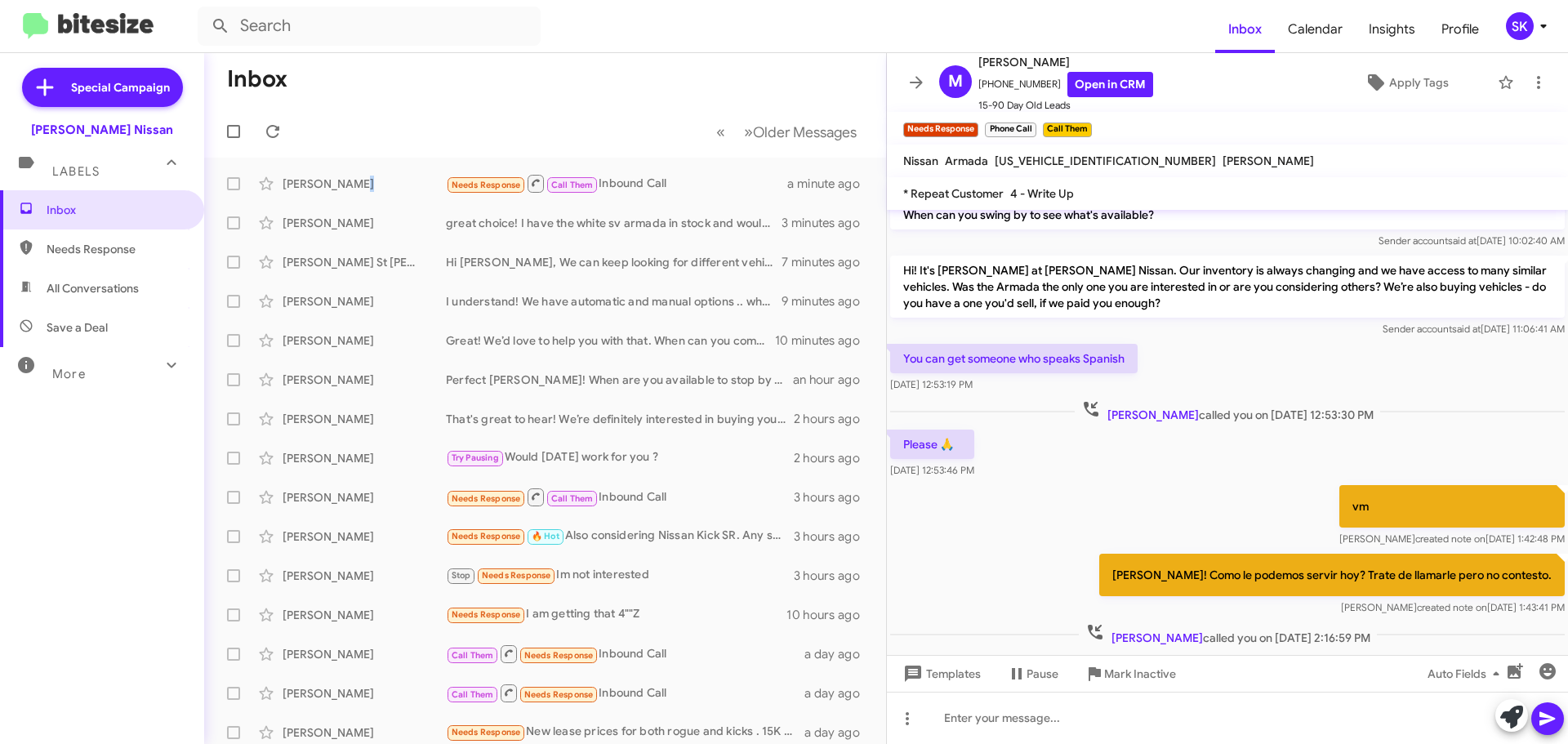
scroll to position [1229, 0]
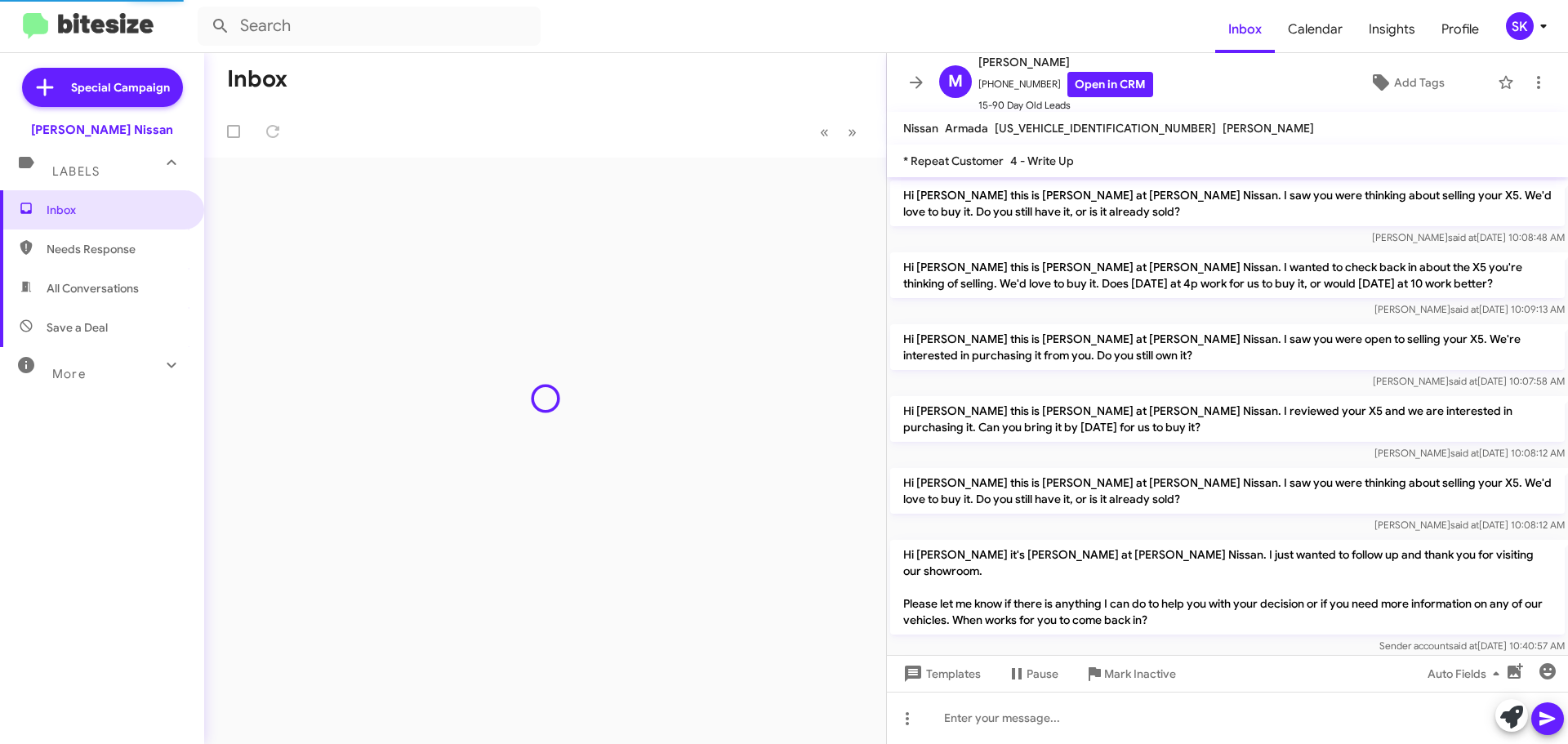
scroll to position [1196, 0]
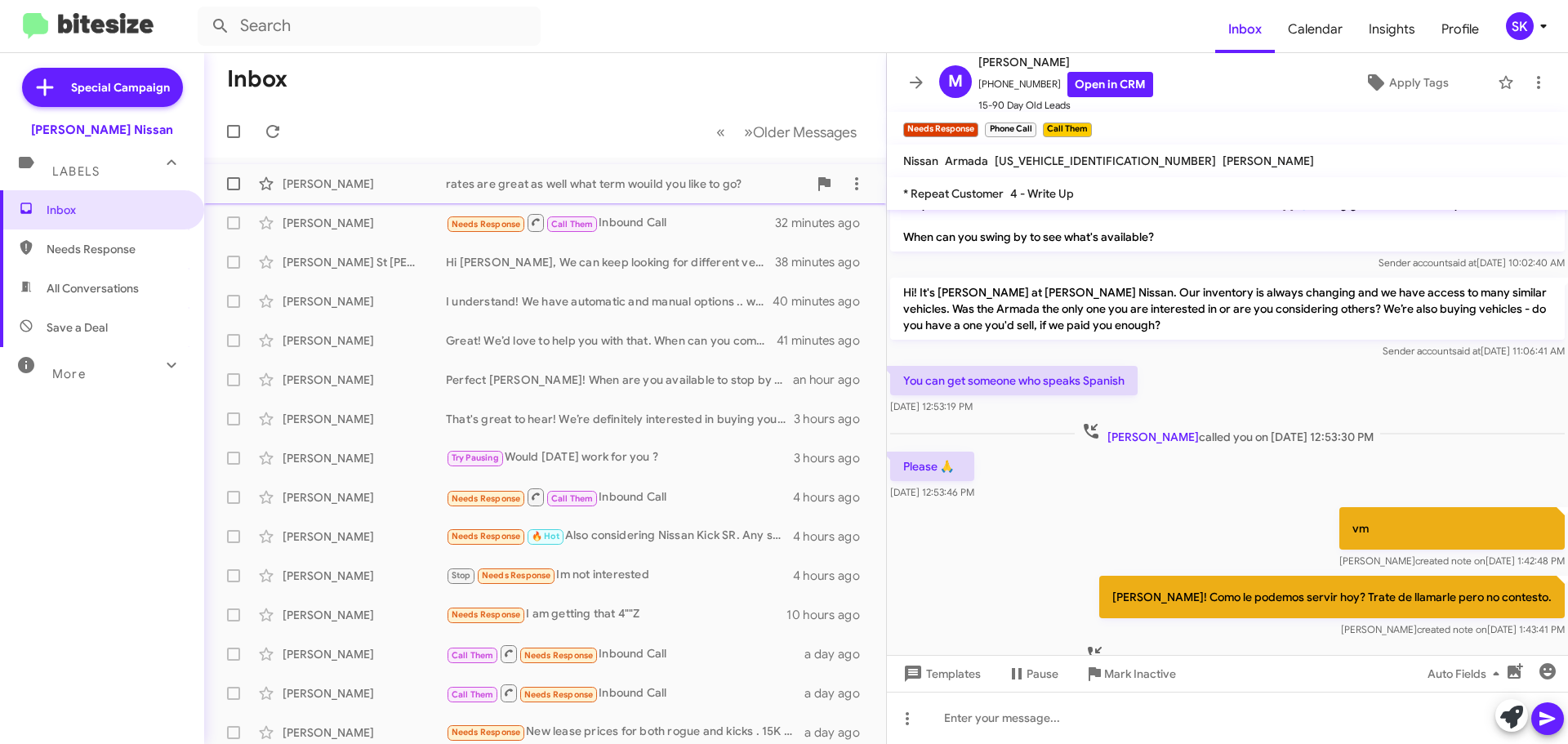
click at [414, 185] on div "[PERSON_NAME]" at bounding box center [364, 184] width 163 height 17
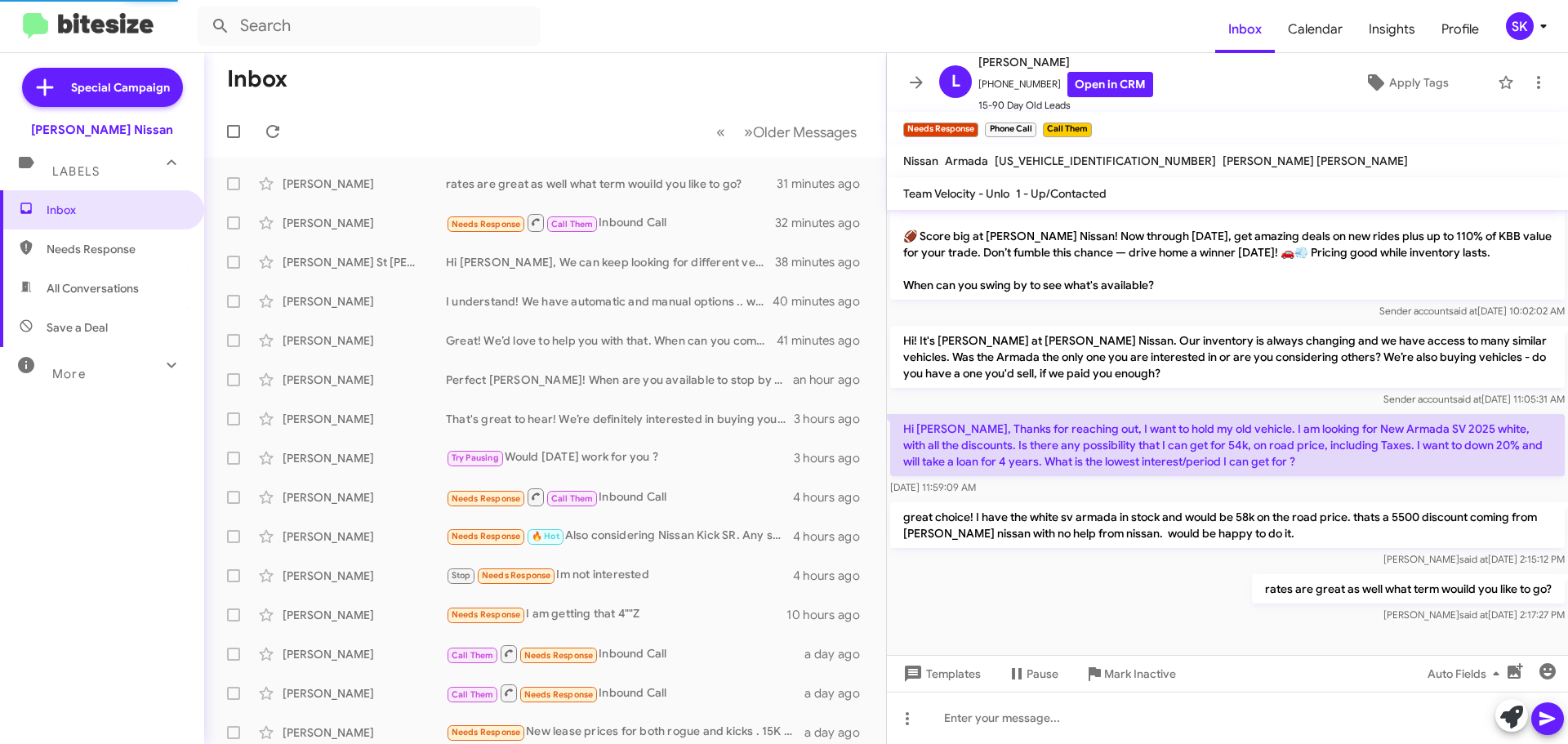
scroll to position [136, 0]
